Goal: Find specific page/section: Find specific page/section

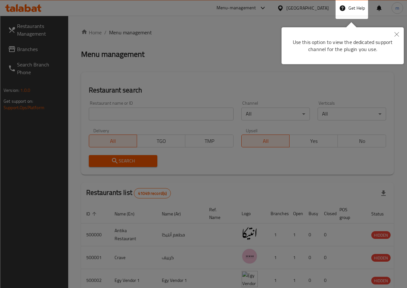
click at [392, 34] on button "Close" at bounding box center [396, 34] width 14 height 15
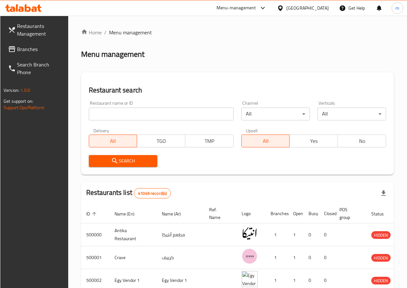
click at [284, 5] on icon at bounding box center [280, 8] width 7 height 7
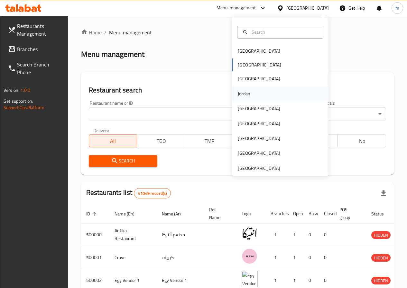
click at [249, 99] on div "Jordan" at bounding box center [243, 93] width 23 height 15
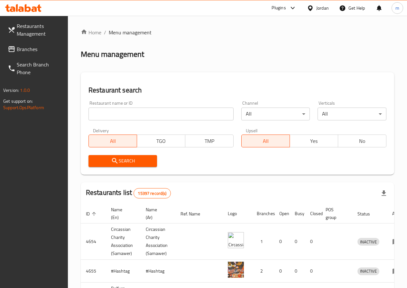
click at [318, 10] on div "Jordan" at bounding box center [322, 8] width 13 height 7
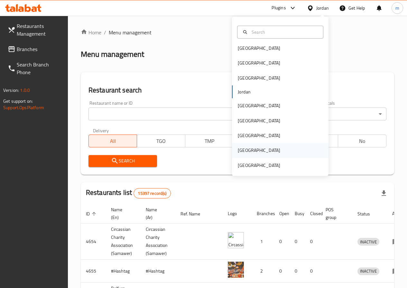
scroll to position [4, 0]
click at [254, 161] on div "[GEOGRAPHIC_DATA]" at bounding box center [259, 164] width 42 height 7
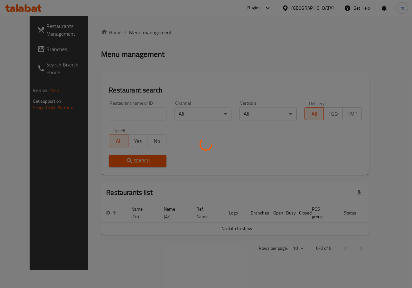
click at [130, 115] on div at bounding box center [206, 144] width 412 height 288
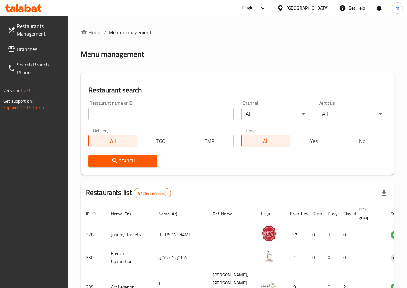
click at [29, 45] on span "Branches" at bounding box center [40, 49] width 46 height 8
